Goal: Task Accomplishment & Management: Manage account settings

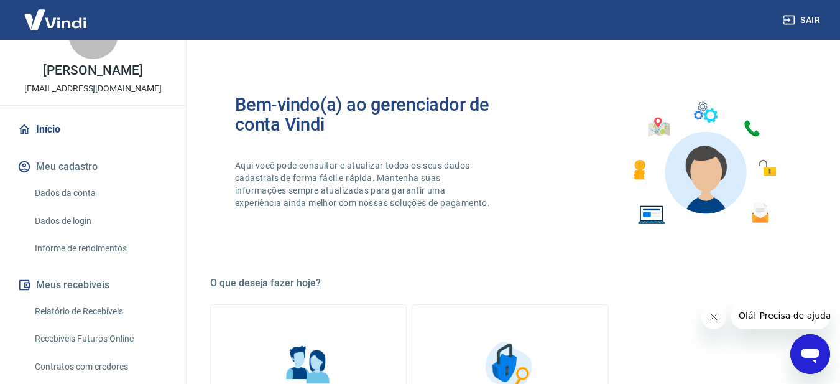
scroll to position [62, 0]
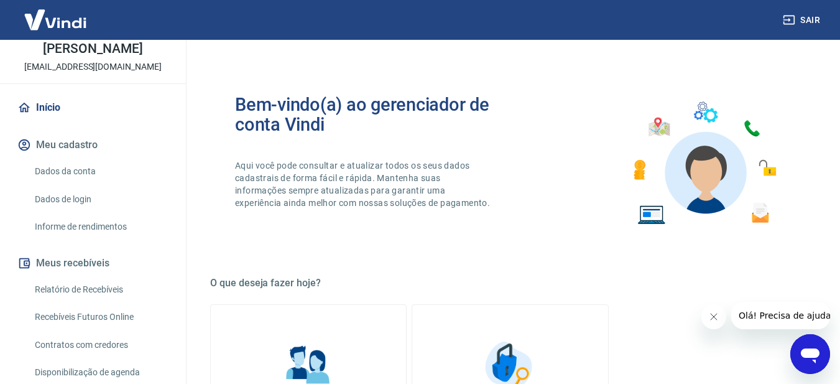
click at [73, 283] on link "Relatório de Recebíveis" at bounding box center [100, 289] width 141 height 25
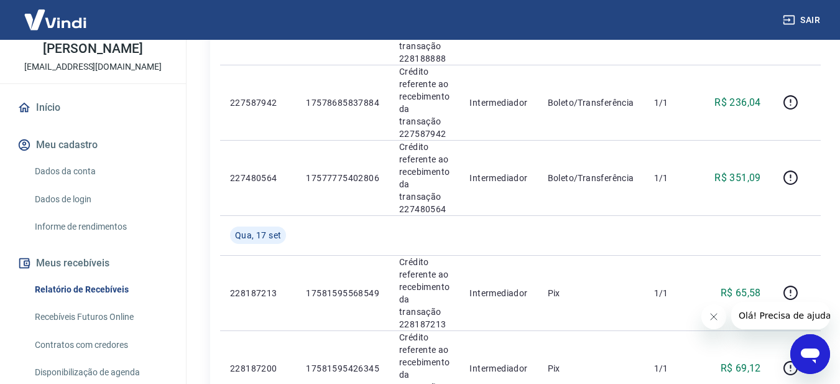
scroll to position [684, 0]
